Goal: Information Seeking & Learning: Learn about a topic

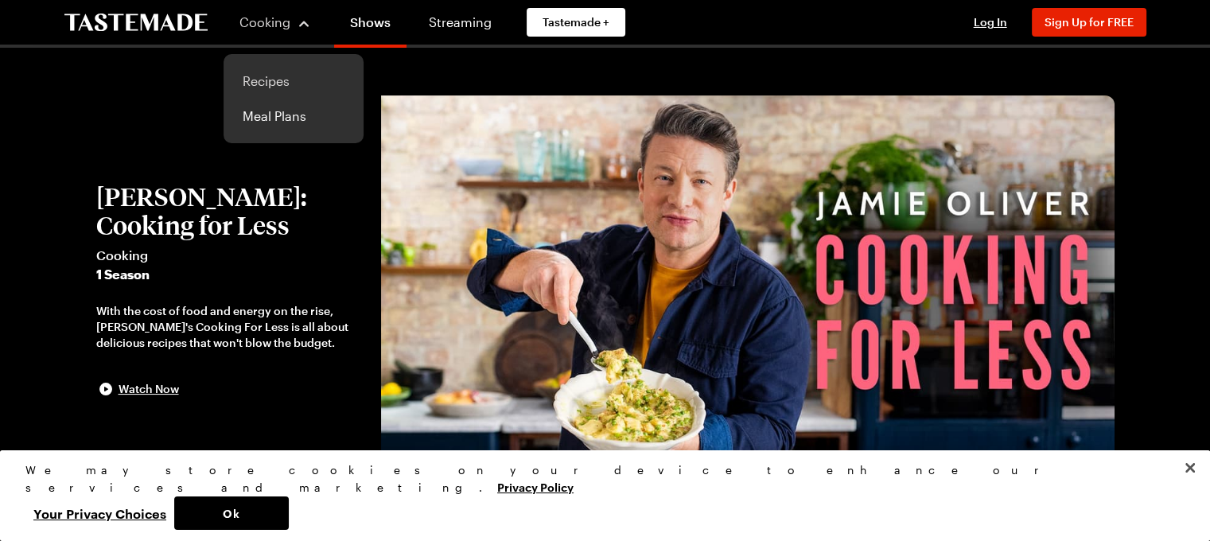
click at [265, 79] on link "Recipes" at bounding box center [293, 81] width 121 height 35
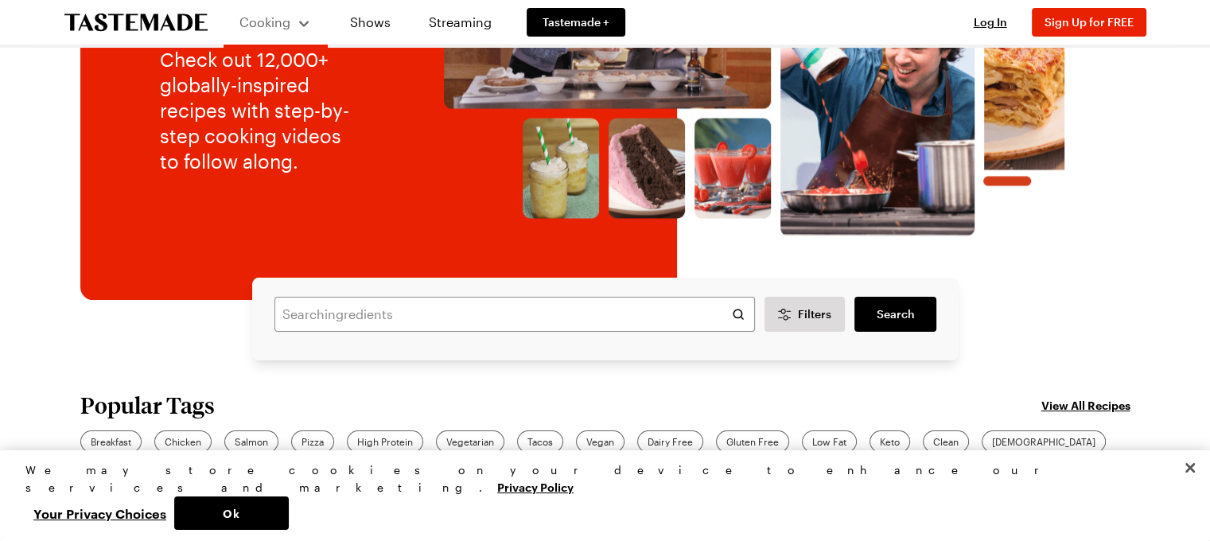
scroll to position [239, 0]
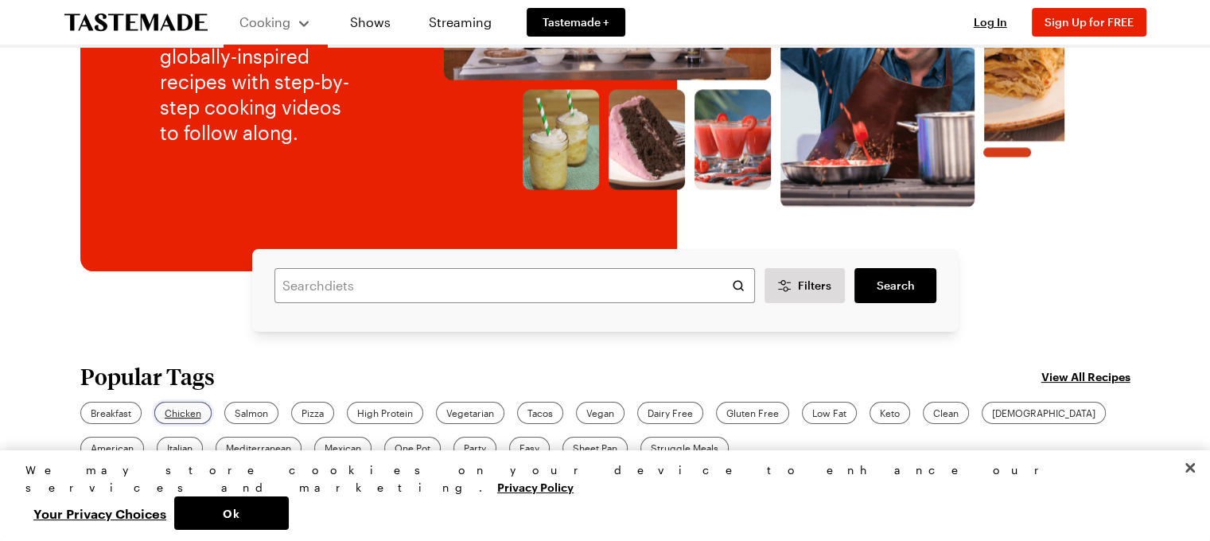
click at [188, 410] on span "Chicken" at bounding box center [183, 413] width 37 height 14
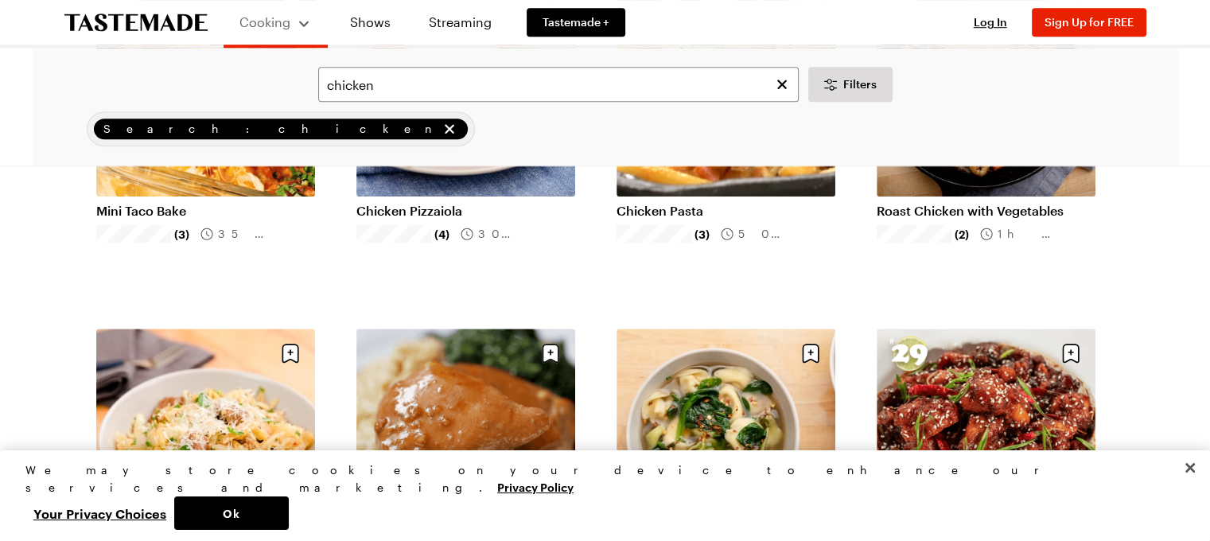
scroll to position [1511, 0]
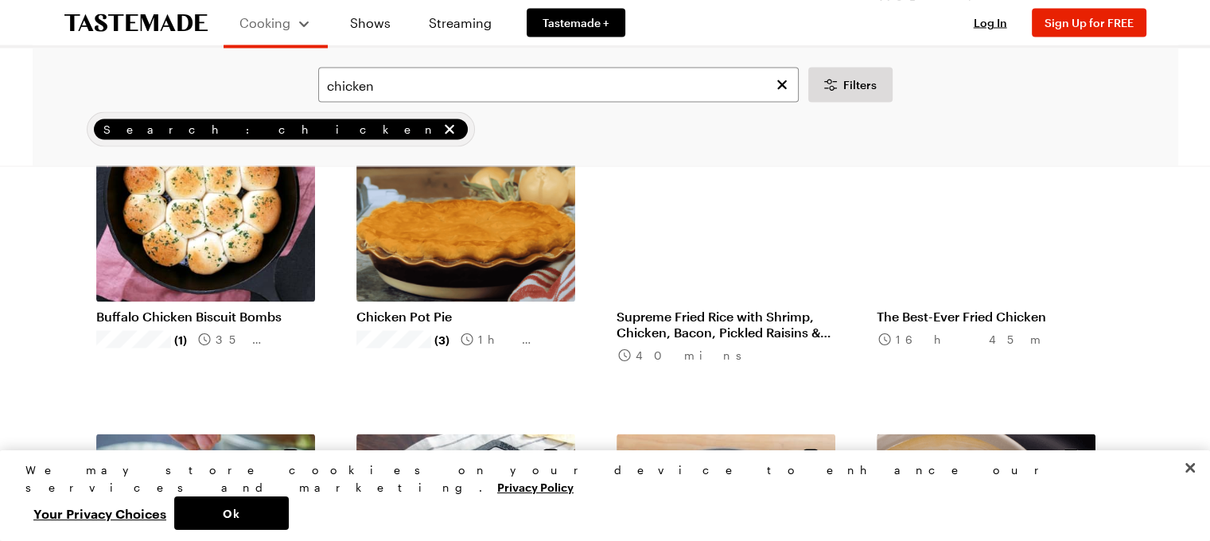
scroll to position [3022, 0]
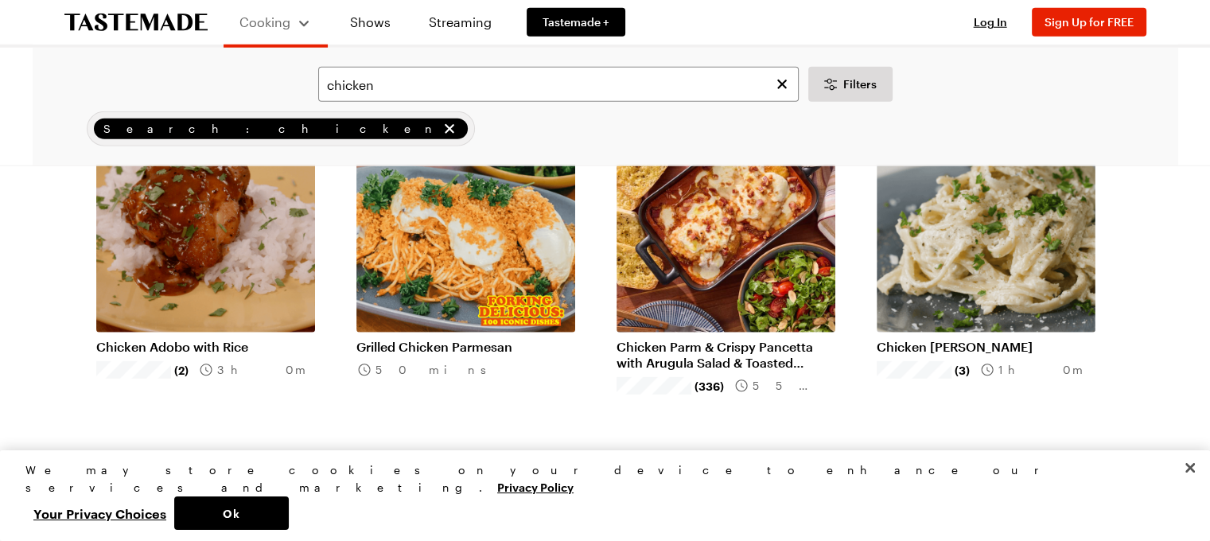
scroll to position [4374, 0]
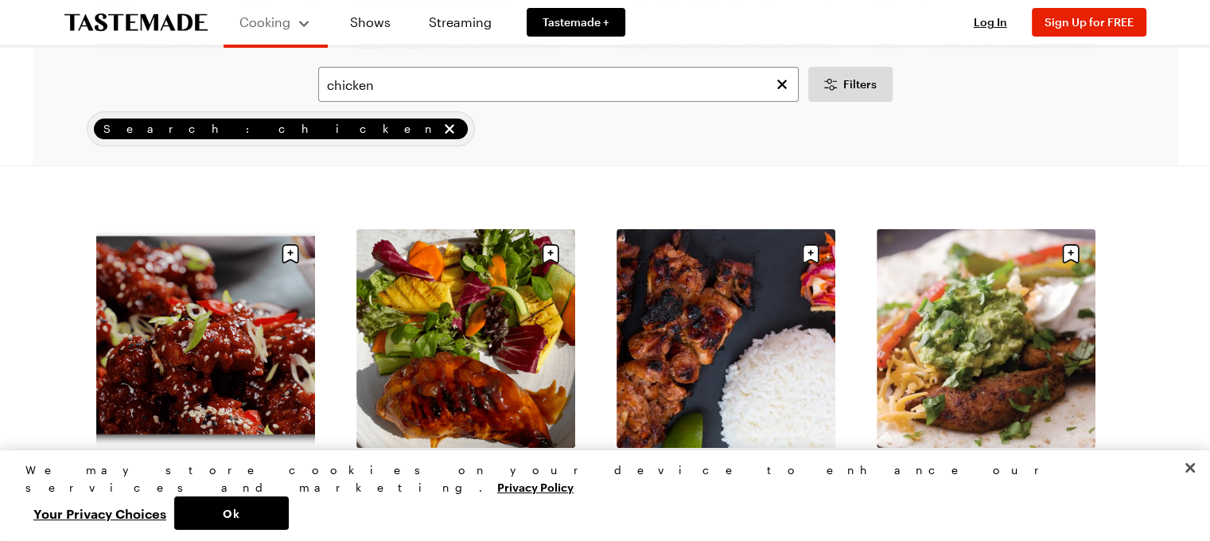
scroll to position [6363, 0]
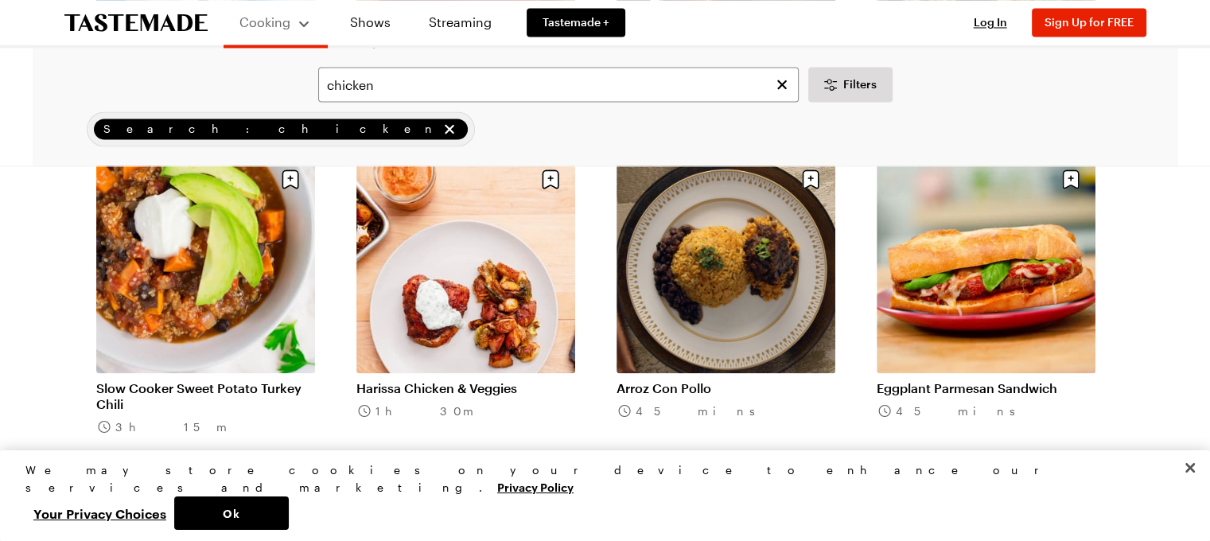
scroll to position [8908, 0]
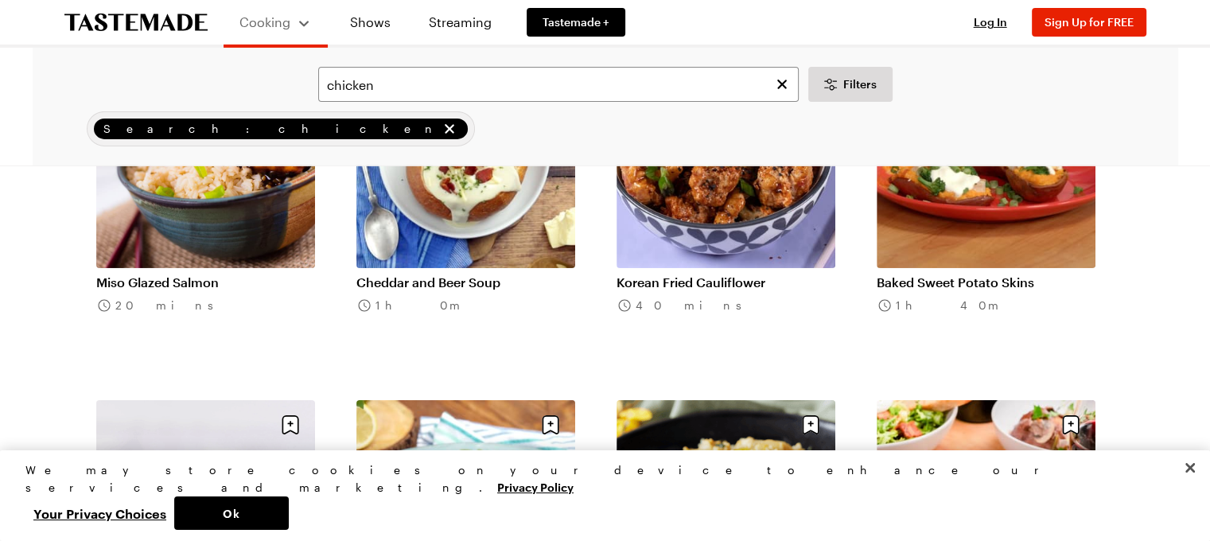
scroll to position [11532, 0]
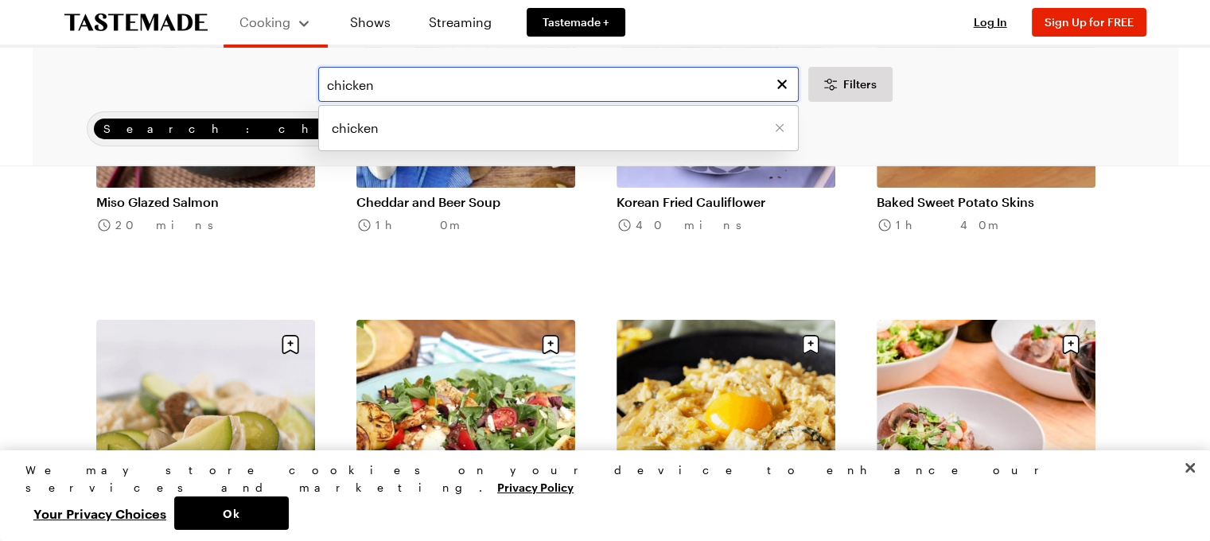
click at [392, 82] on input "chicken" at bounding box center [558, 84] width 480 height 35
type input "c"
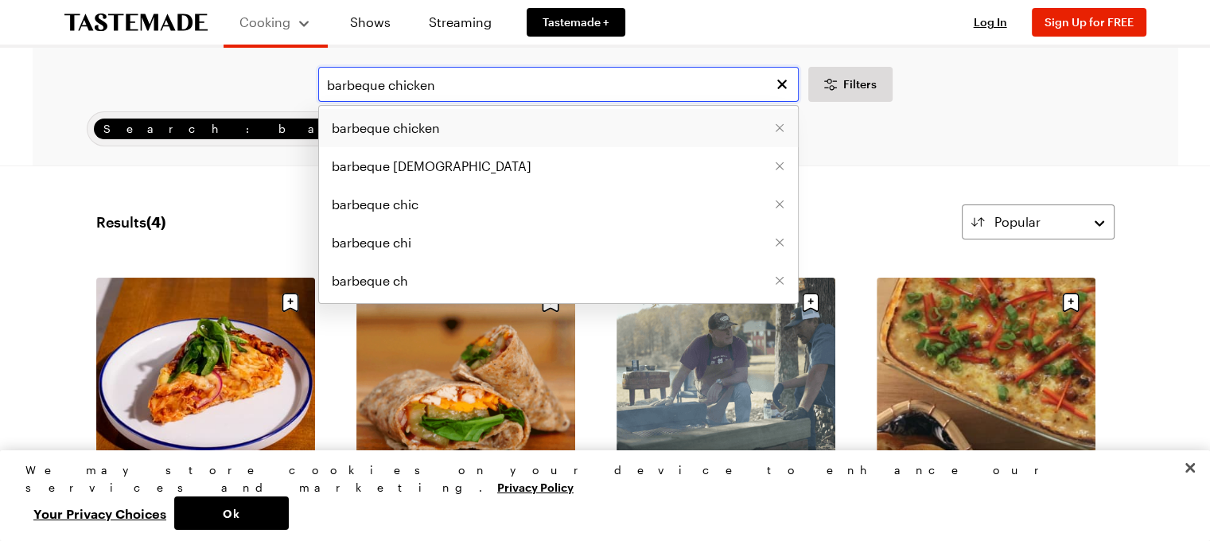
type input "barbeque chicken"
click at [423, 130] on span "barbeque chicken" at bounding box center [386, 128] width 108 height 19
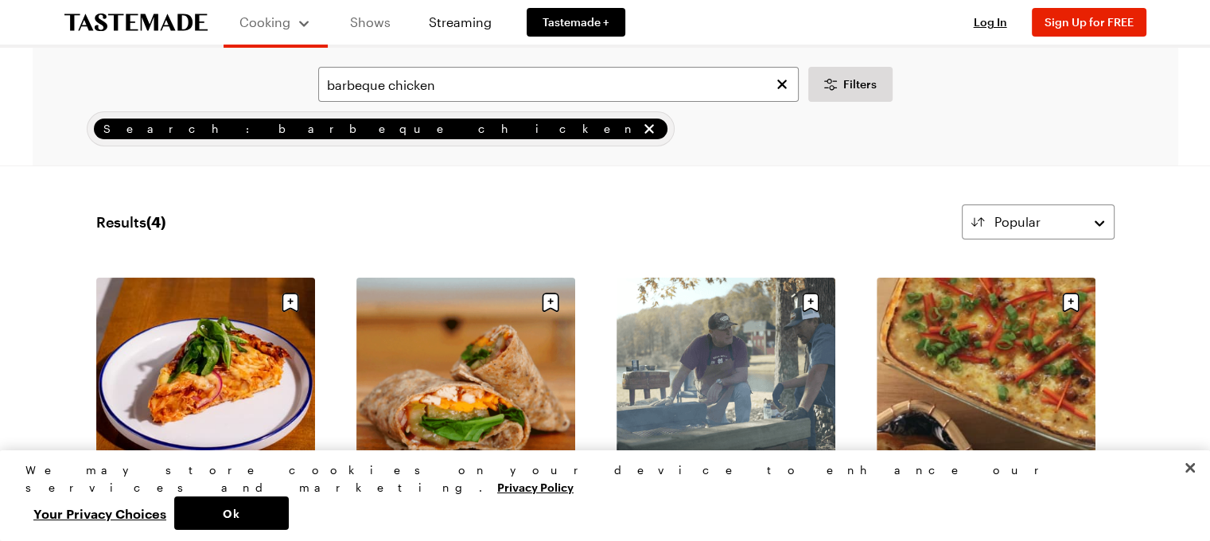
click at [378, 21] on link "Shows" at bounding box center [370, 22] width 72 height 45
